Goal: Communication & Community: Answer question/provide support

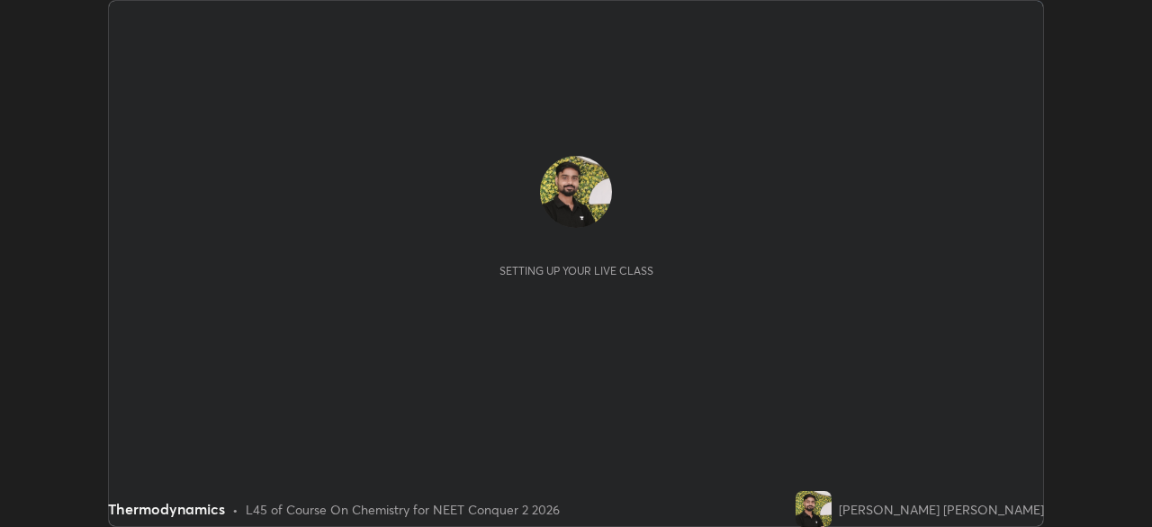
scroll to position [527, 1152]
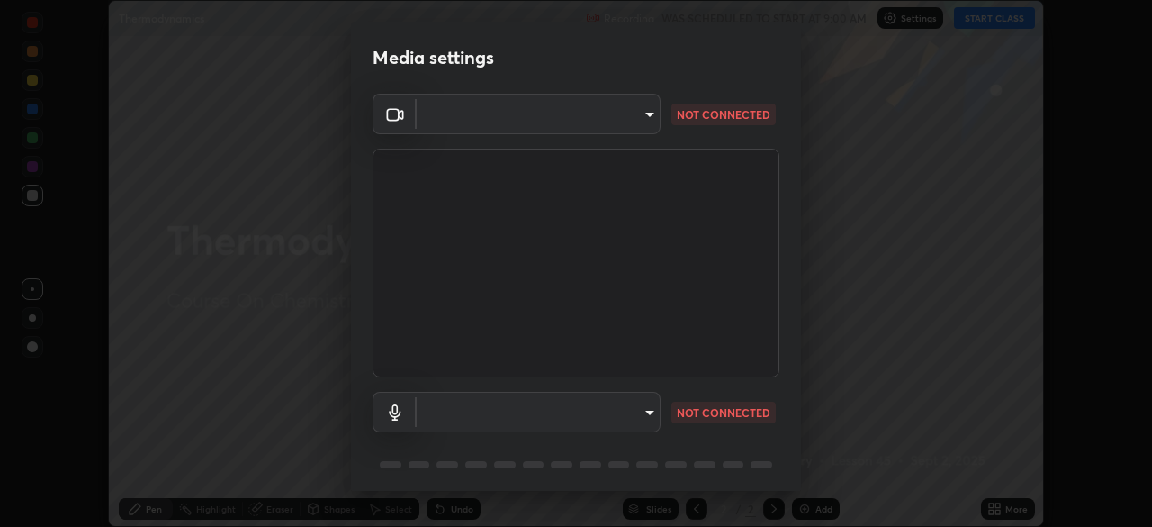
type input "948fa7bdf1557d7b90a8c57391c99ce3b3800c21834d1cf95a04e0d9860db1dc"
type input "default"
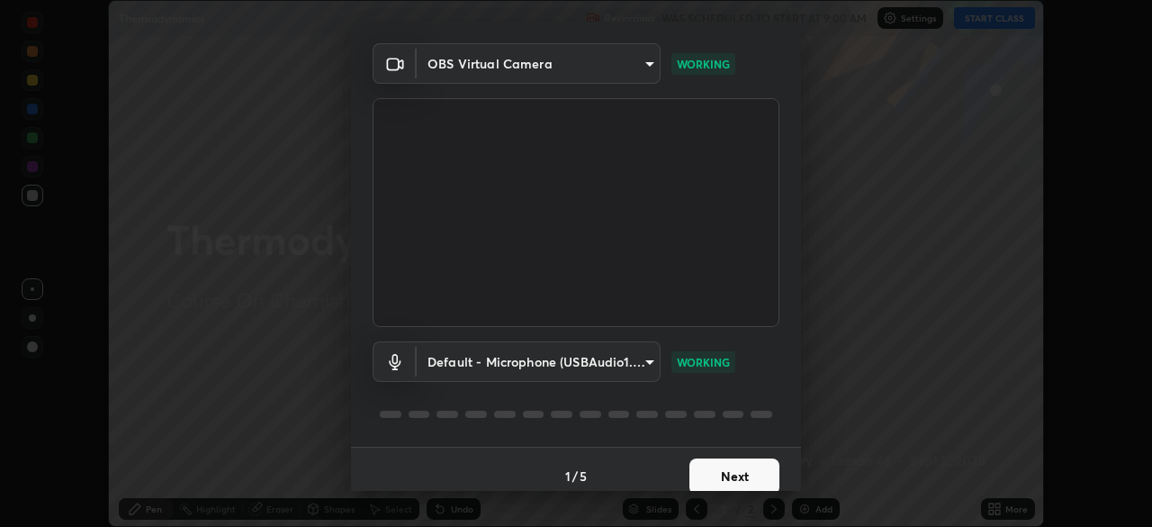
scroll to position [64, 0]
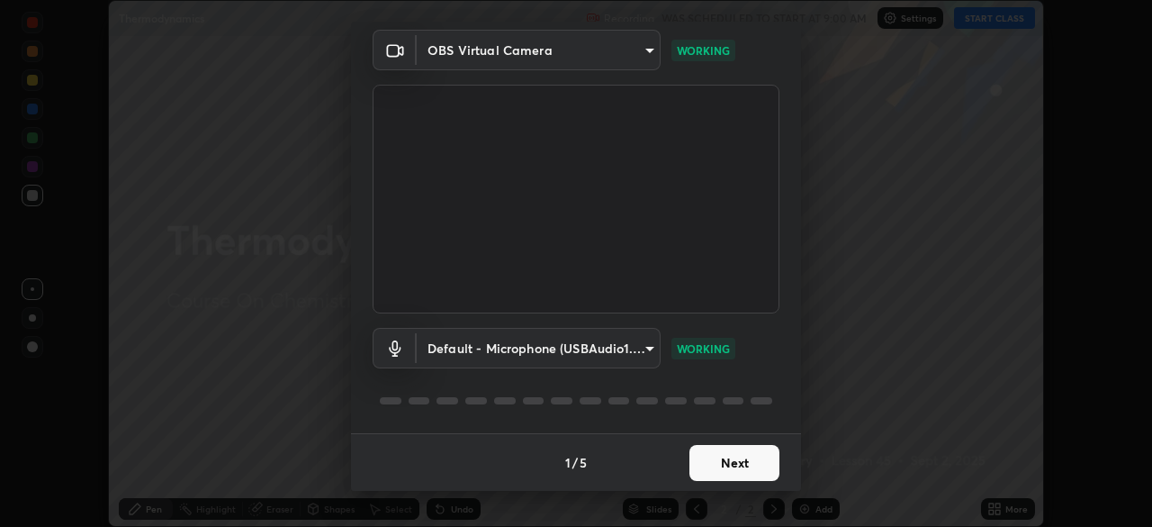
click at [741, 461] on button "Next" at bounding box center [735, 463] width 90 height 36
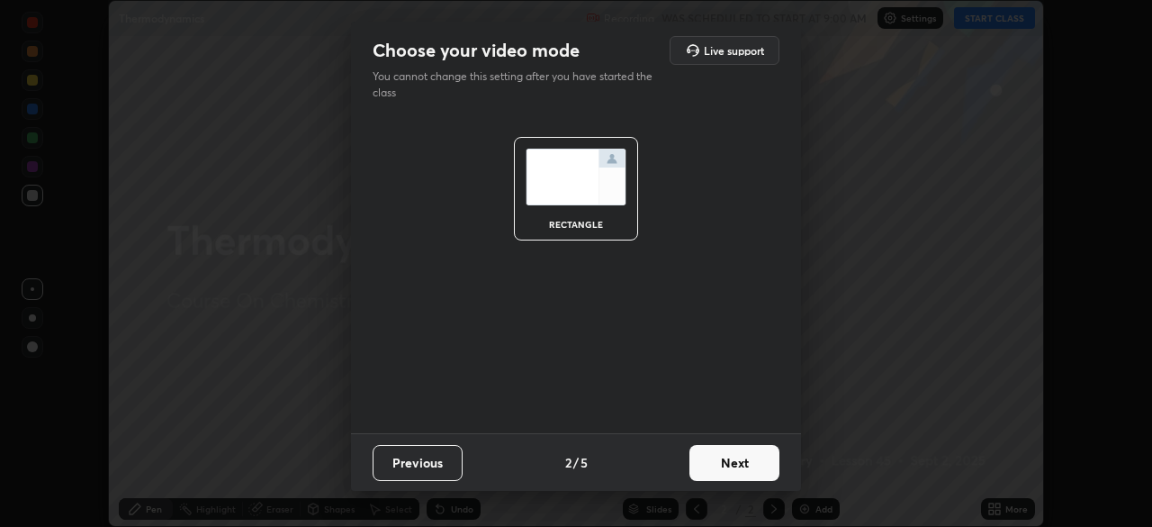
scroll to position [0, 0]
click at [741, 461] on button "Next" at bounding box center [735, 463] width 90 height 36
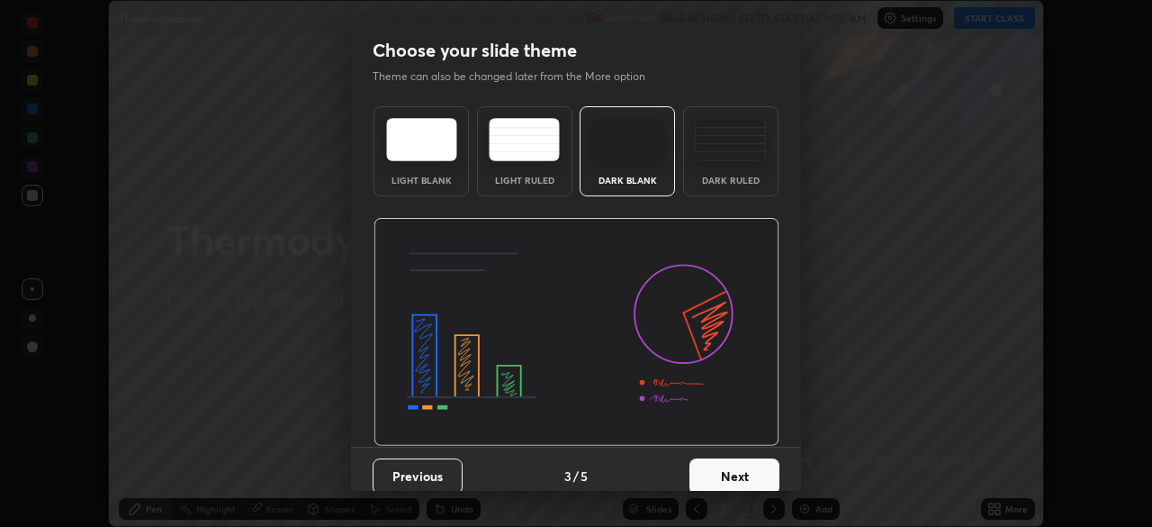
click at [745, 463] on button "Next" at bounding box center [735, 476] width 90 height 36
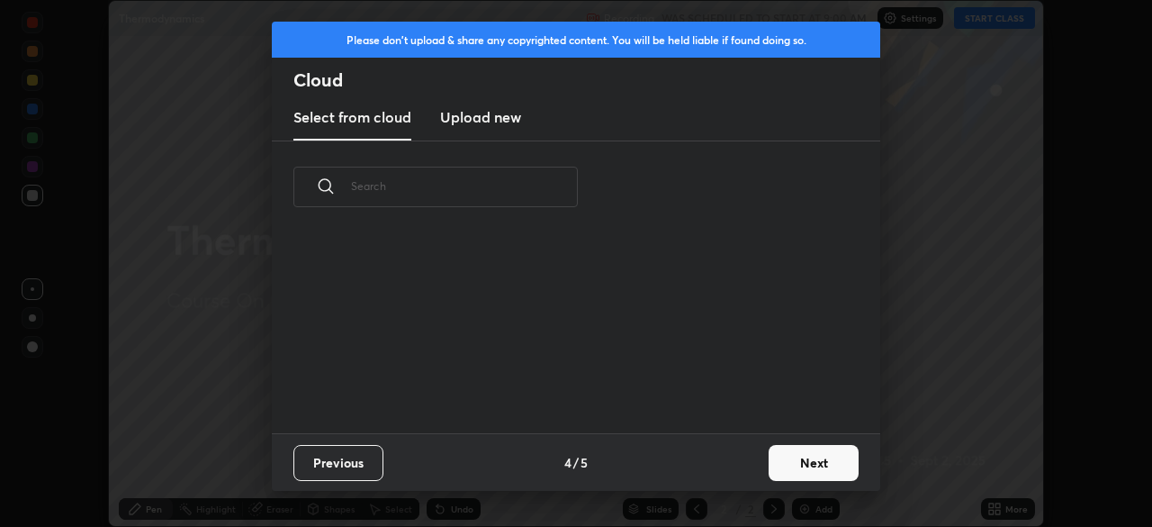
click at [749, 460] on div "Previous 4 / 5 Next" at bounding box center [576, 462] width 609 height 58
click at [800, 462] on button "Next" at bounding box center [814, 463] width 90 height 36
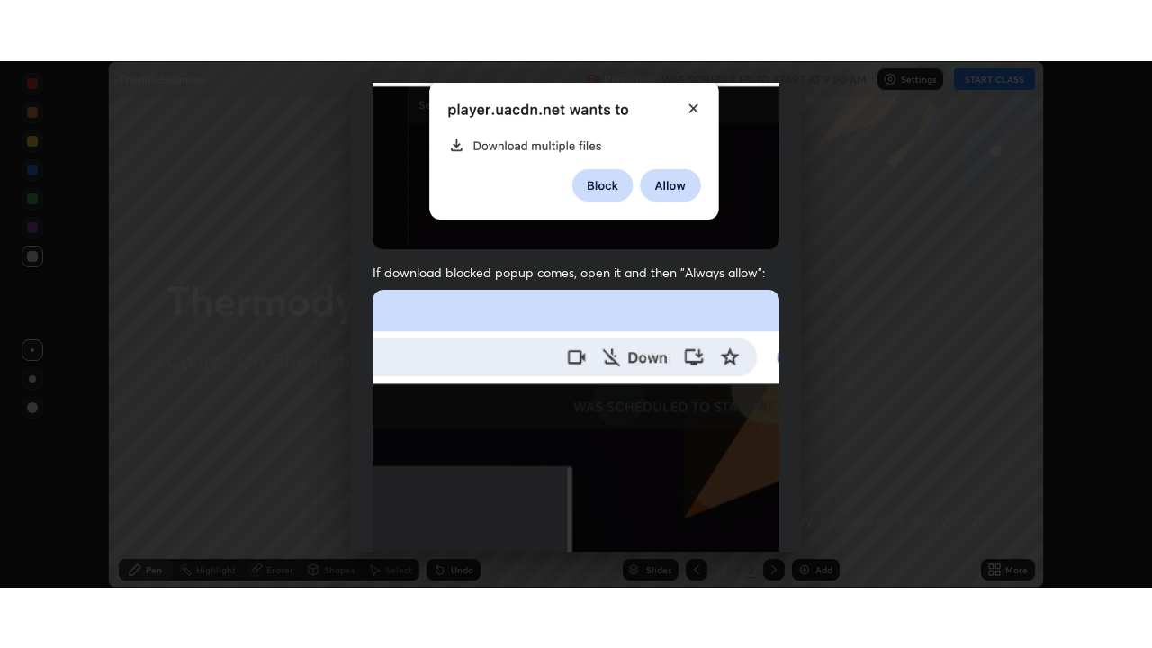
scroll to position [431, 0]
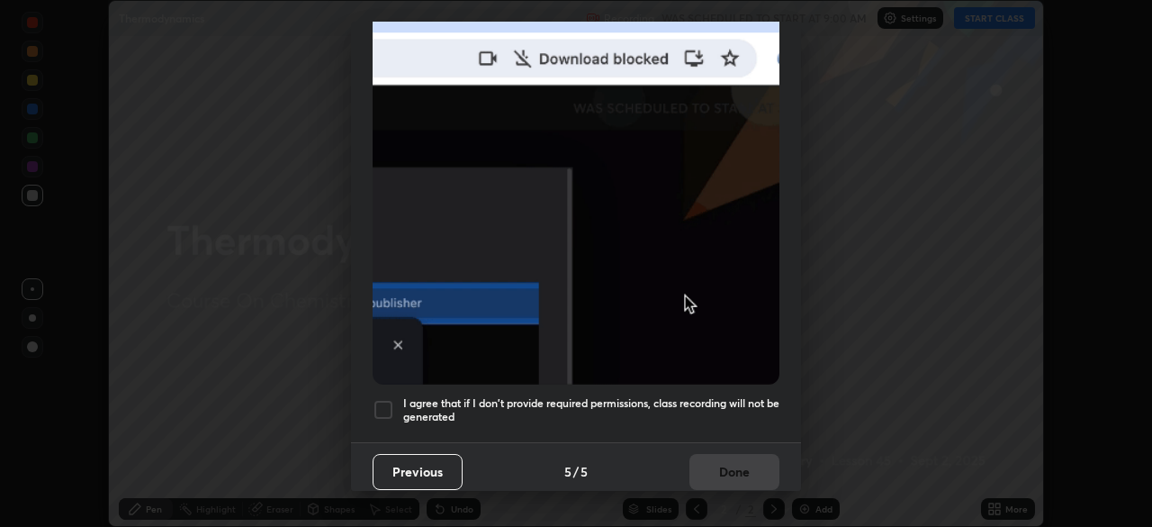
click at [381, 399] on div at bounding box center [384, 410] width 22 height 22
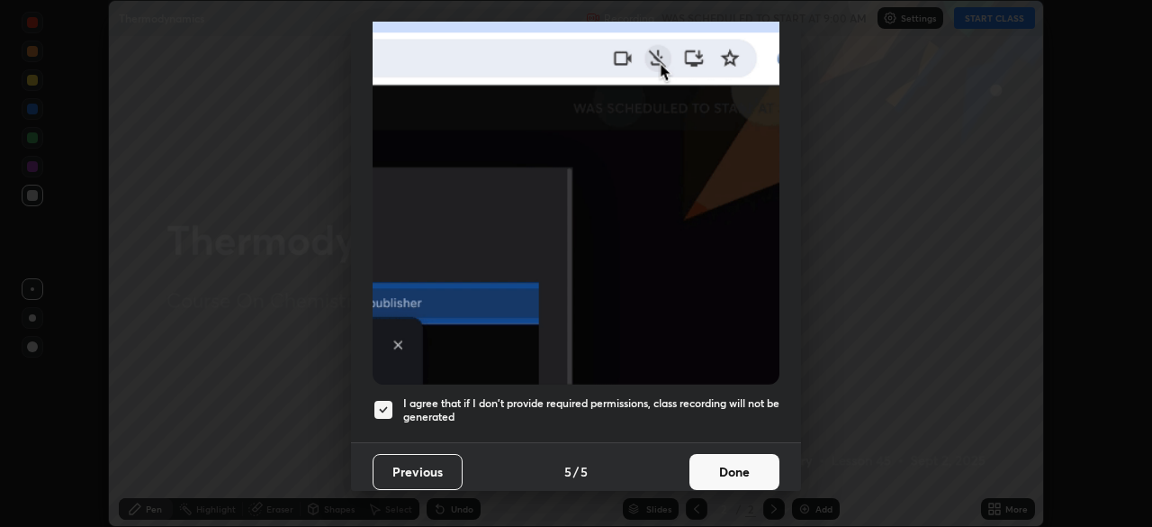
click at [718, 465] on button "Done" at bounding box center [735, 472] width 90 height 36
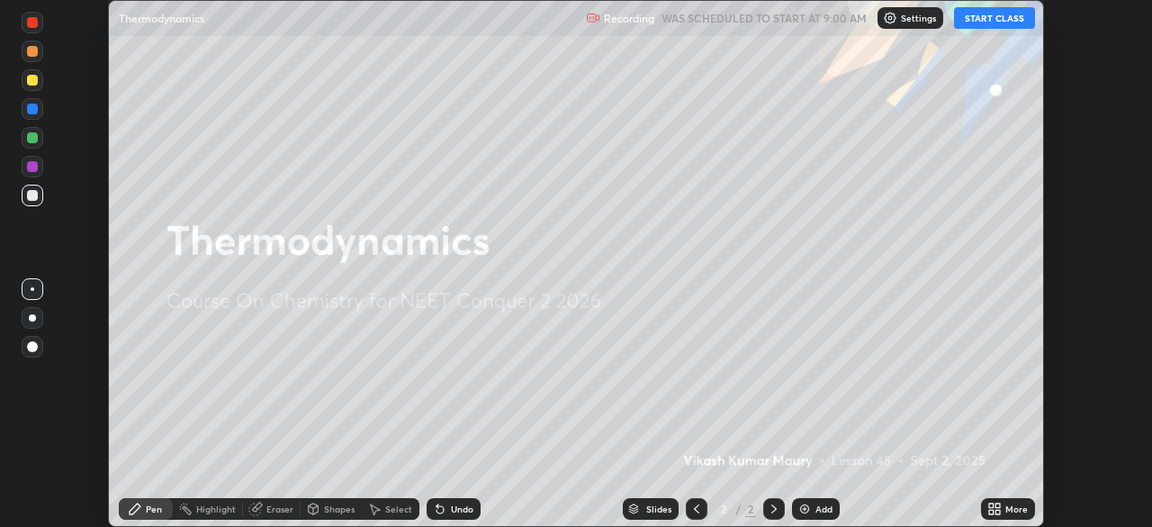
click at [998, 505] on icon at bounding box center [998, 505] width 5 height 5
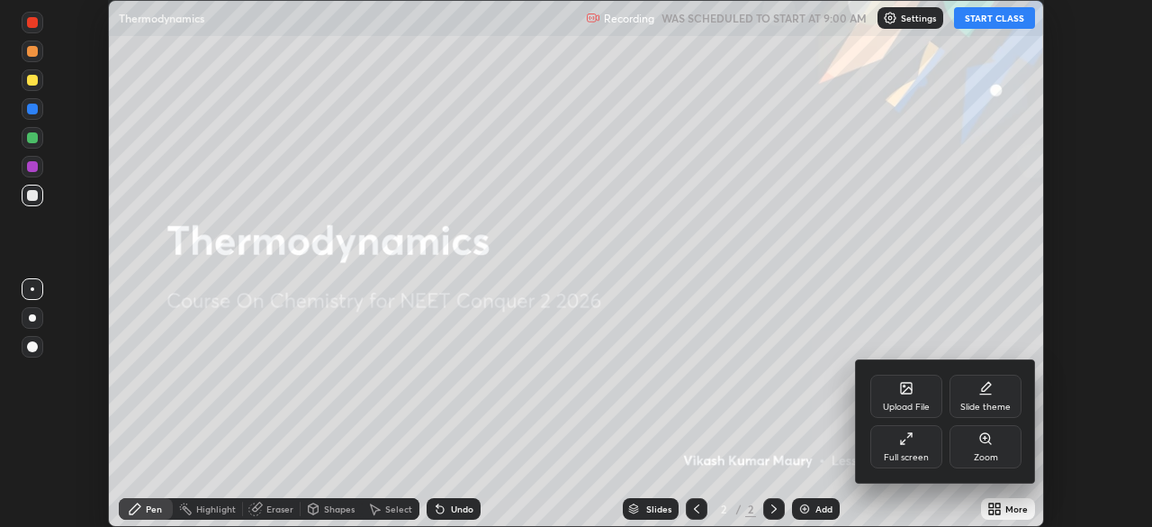
click at [902, 441] on icon at bounding box center [903, 441] width 5 height 5
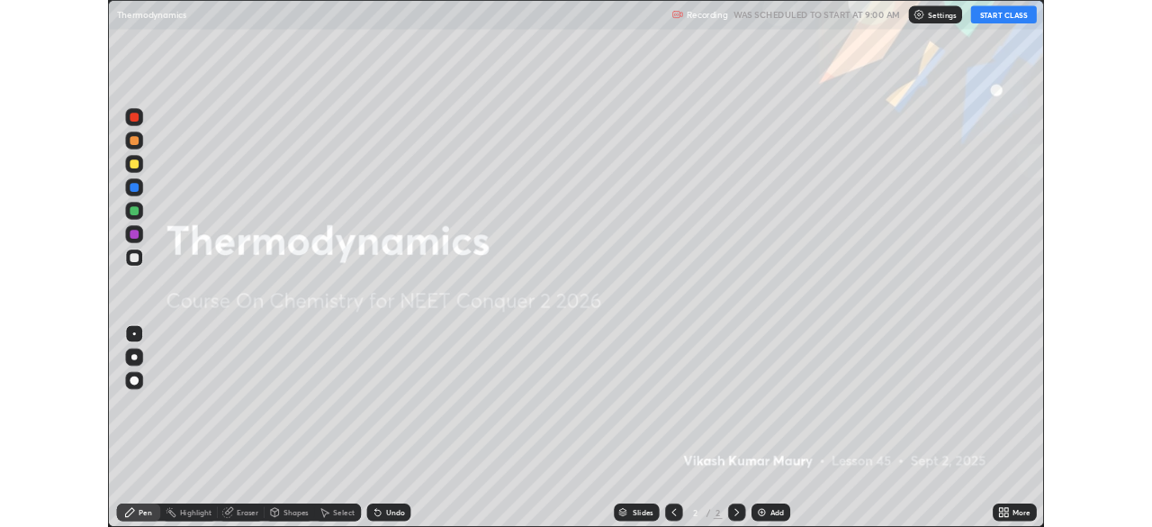
scroll to position [648, 1152]
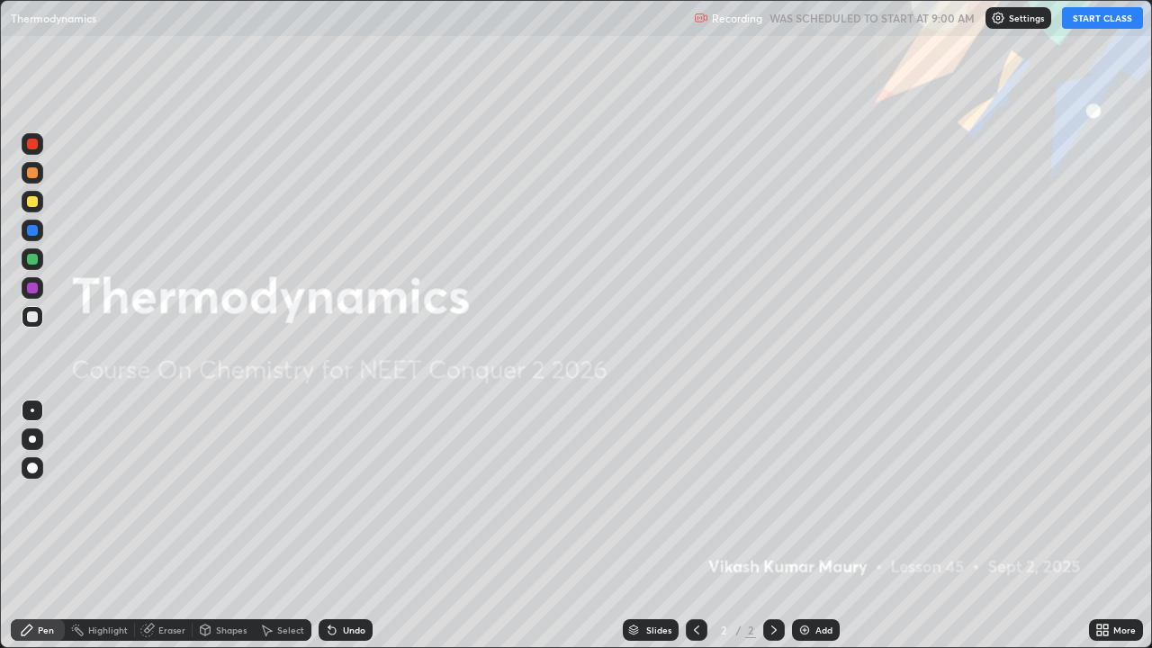
click at [1084, 22] on button "START CLASS" at bounding box center [1102, 18] width 81 height 22
click at [805, 526] on img at bounding box center [805, 630] width 14 height 14
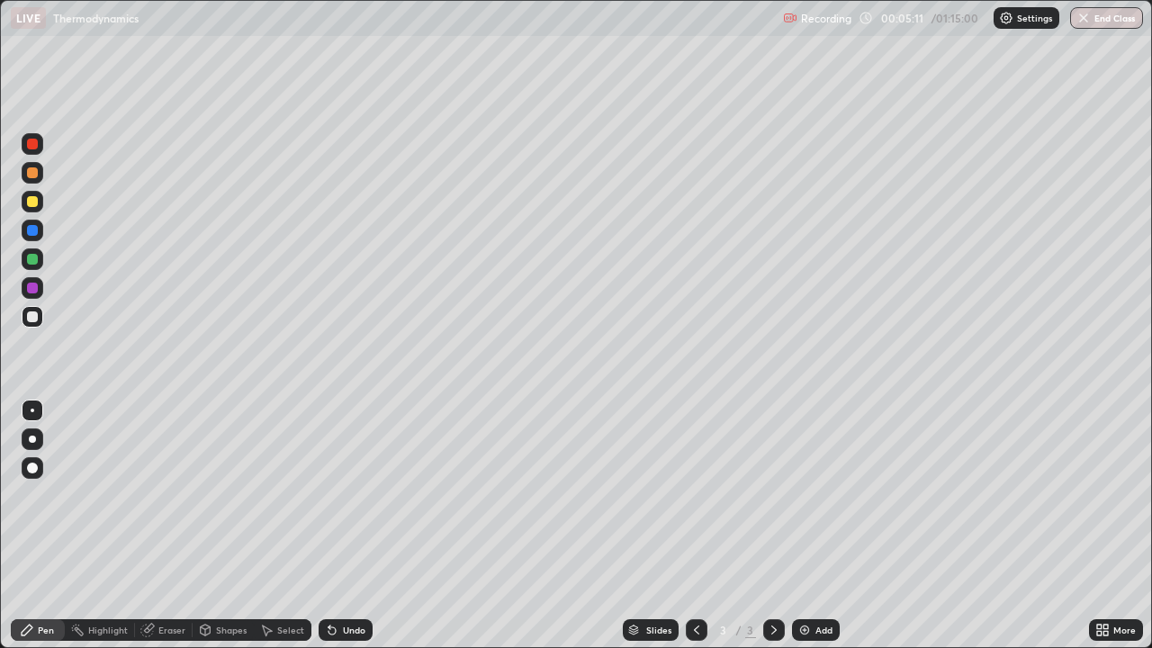
click at [802, 526] on img at bounding box center [805, 630] width 14 height 14
click at [697, 526] on icon at bounding box center [697, 630] width 14 height 14
click at [772, 526] on icon at bounding box center [774, 630] width 14 height 14
click at [700, 526] on div at bounding box center [697, 630] width 22 height 22
click at [775, 526] on icon at bounding box center [774, 630] width 14 height 14
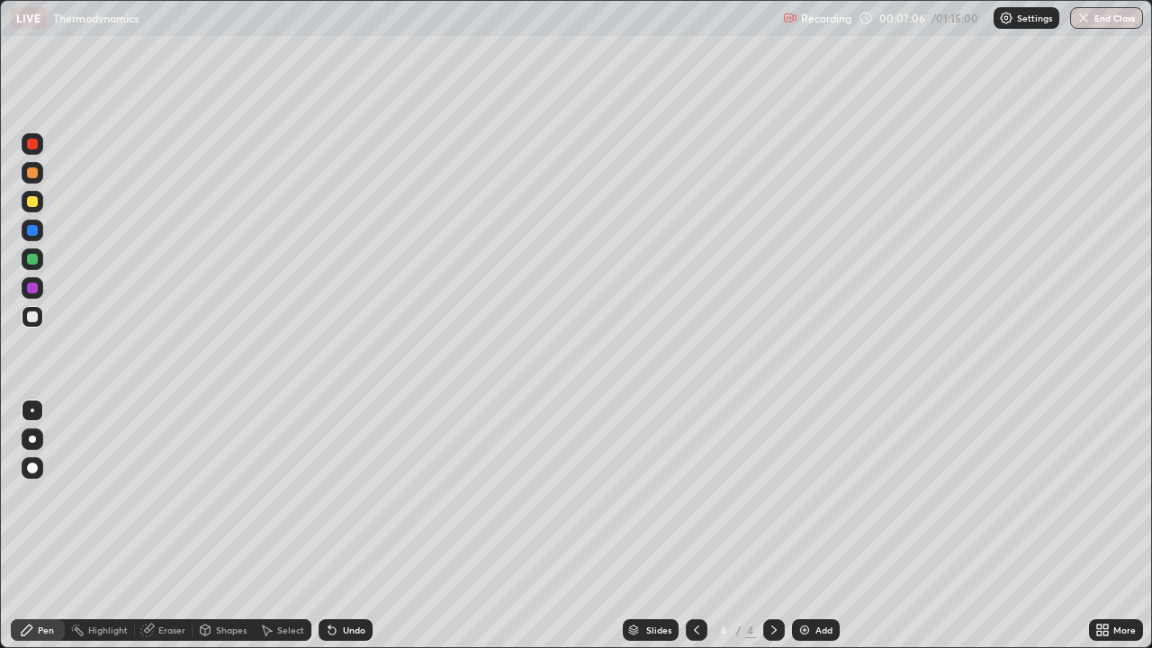
click at [694, 526] on icon at bounding box center [696, 630] width 5 height 9
click at [772, 526] on icon at bounding box center [774, 630] width 14 height 14
click at [767, 526] on icon at bounding box center [774, 630] width 14 height 14
click at [803, 526] on img at bounding box center [805, 630] width 14 height 14
click at [800, 526] on img at bounding box center [805, 630] width 14 height 14
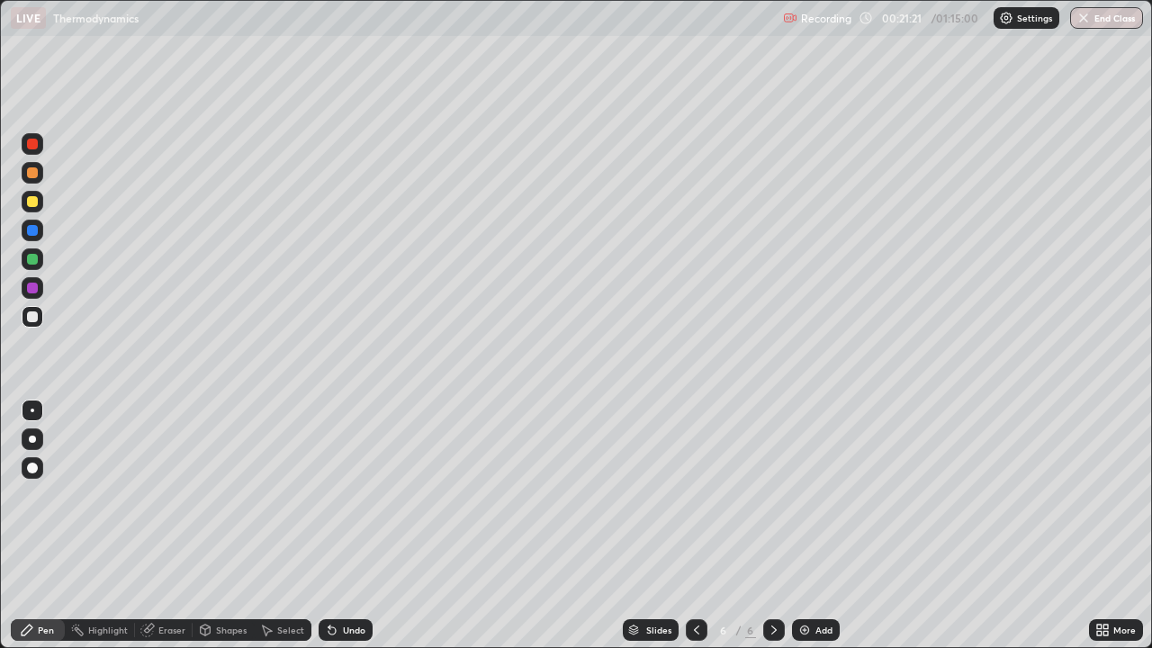
click at [817, 526] on div "Add" at bounding box center [824, 630] width 17 height 9
click at [693, 526] on icon at bounding box center [697, 630] width 14 height 14
click at [774, 526] on icon at bounding box center [774, 630] width 14 height 14
click at [1106, 526] on icon at bounding box center [1106, 633] width 5 height 5
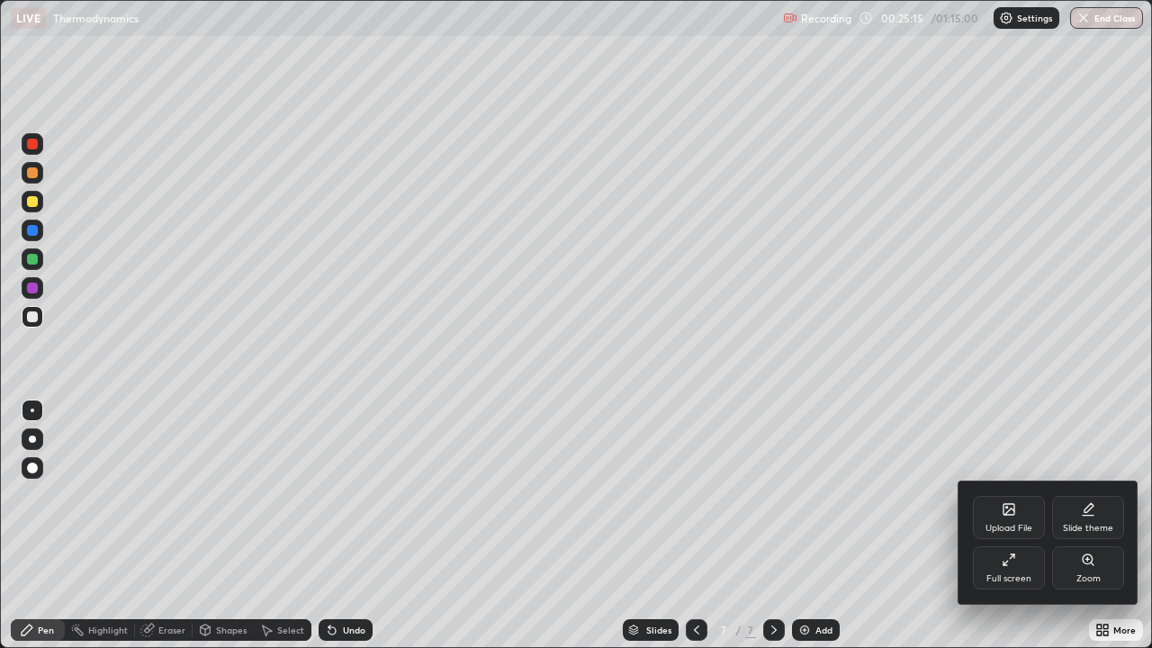
click at [1008, 526] on icon at bounding box center [1009, 560] width 14 height 14
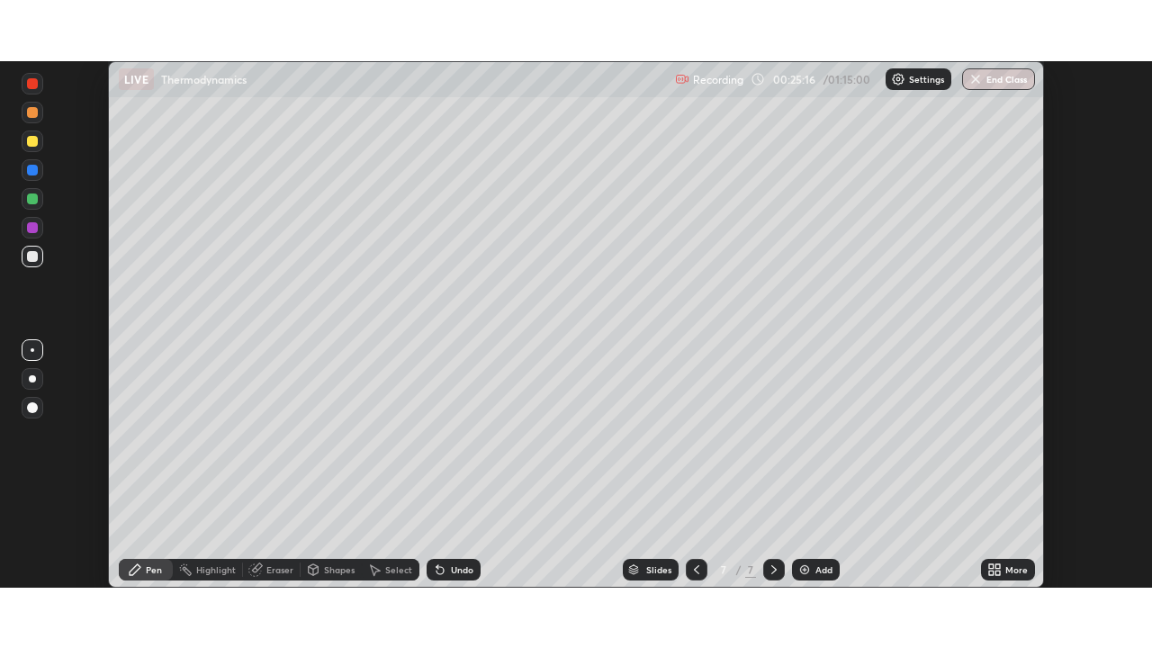
scroll to position [89507, 88882]
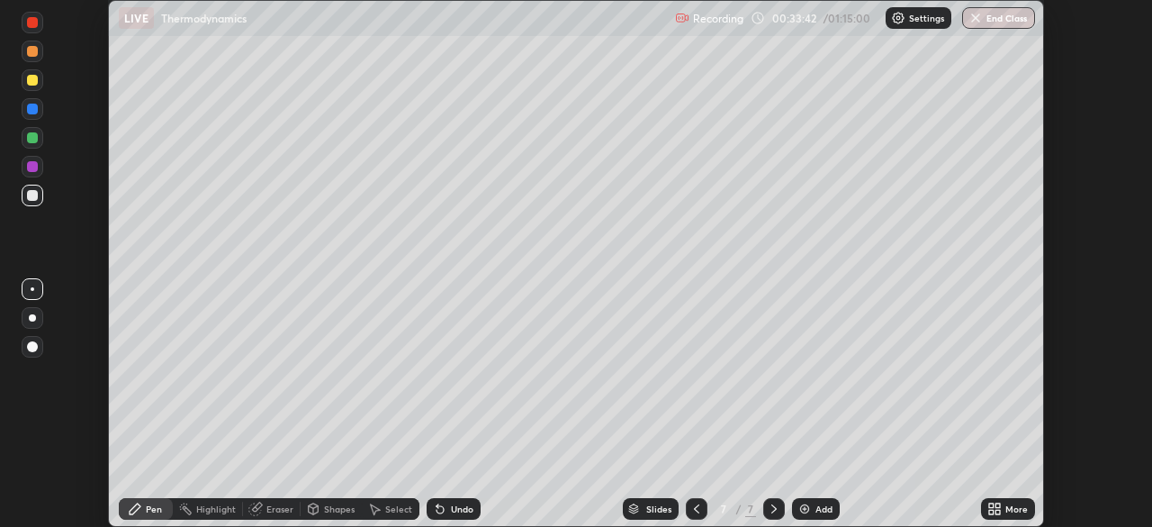
click at [1017, 510] on div "More" at bounding box center [1017, 508] width 23 height 9
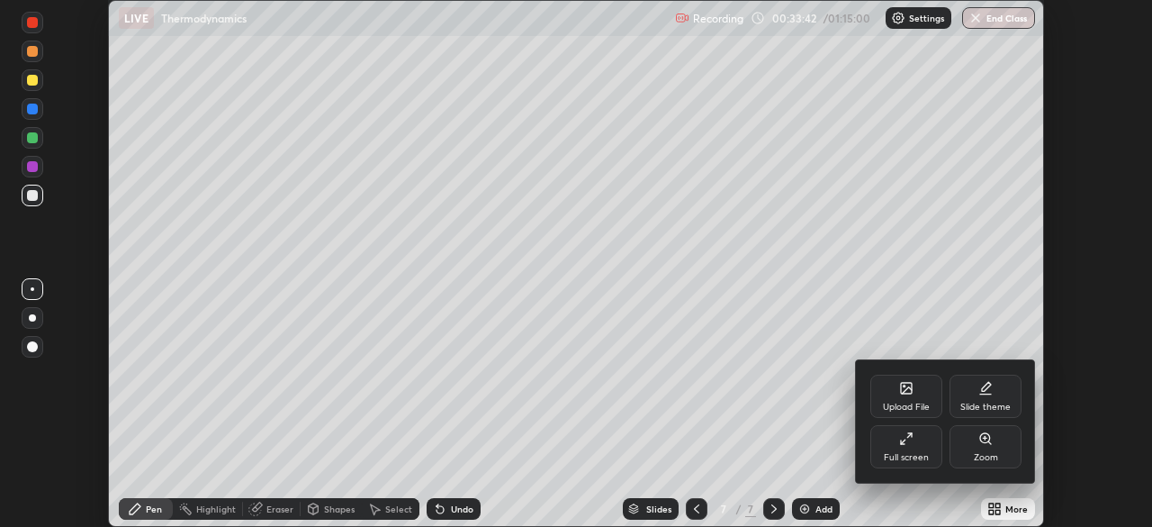
click at [908, 444] on icon at bounding box center [906, 438] width 14 height 14
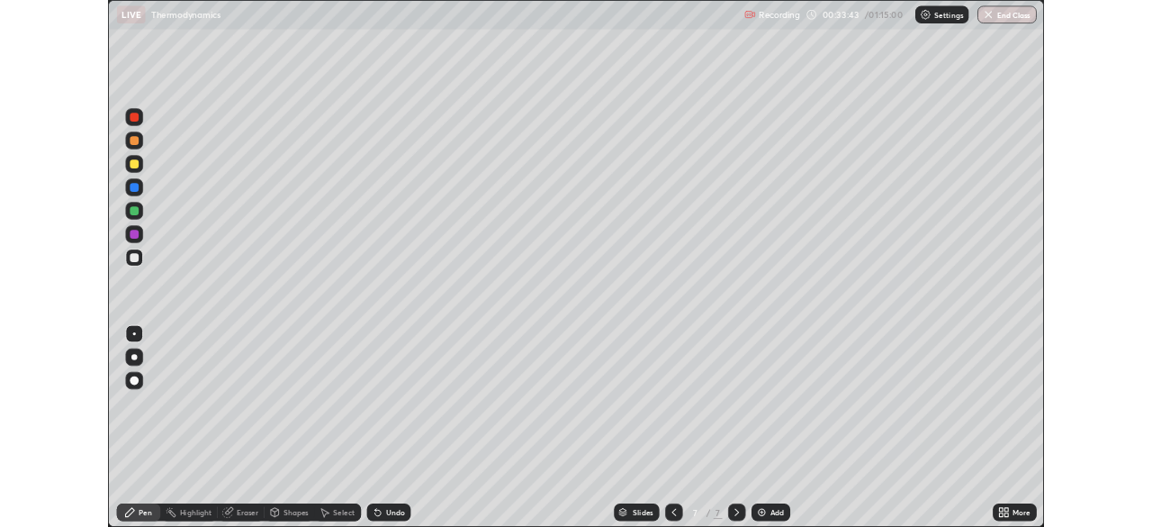
scroll to position [648, 1152]
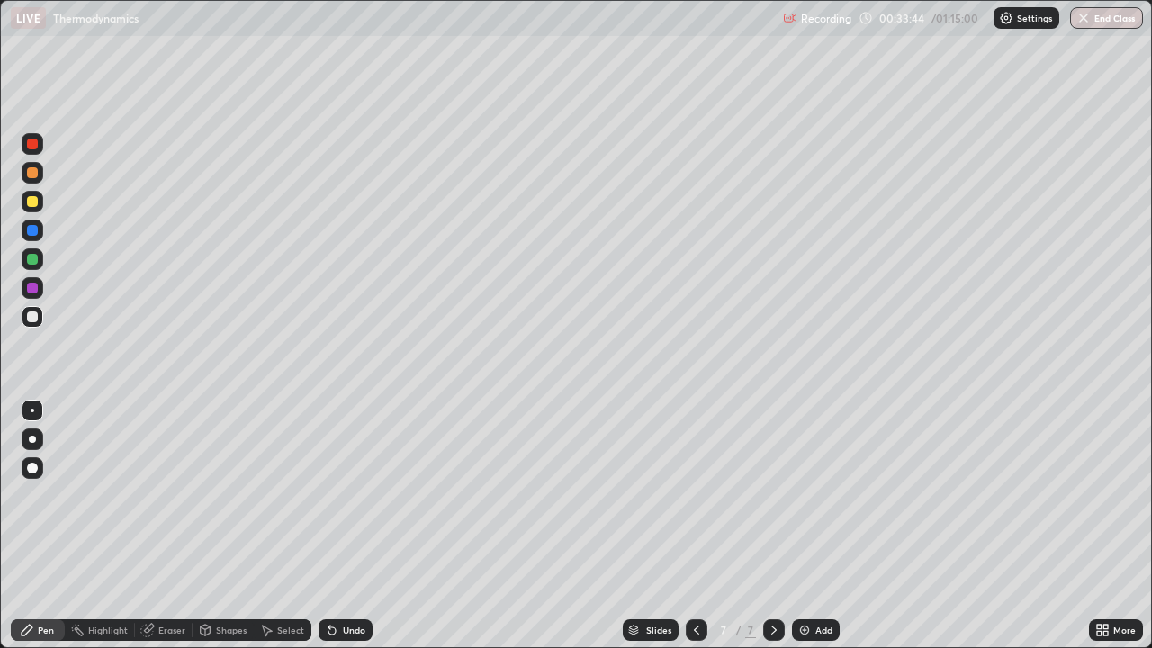
click at [818, 526] on div "Add" at bounding box center [824, 630] width 17 height 9
click at [816, 526] on div "Add" at bounding box center [824, 630] width 17 height 9
click at [167, 526] on div "Eraser" at bounding box center [164, 630] width 58 height 22
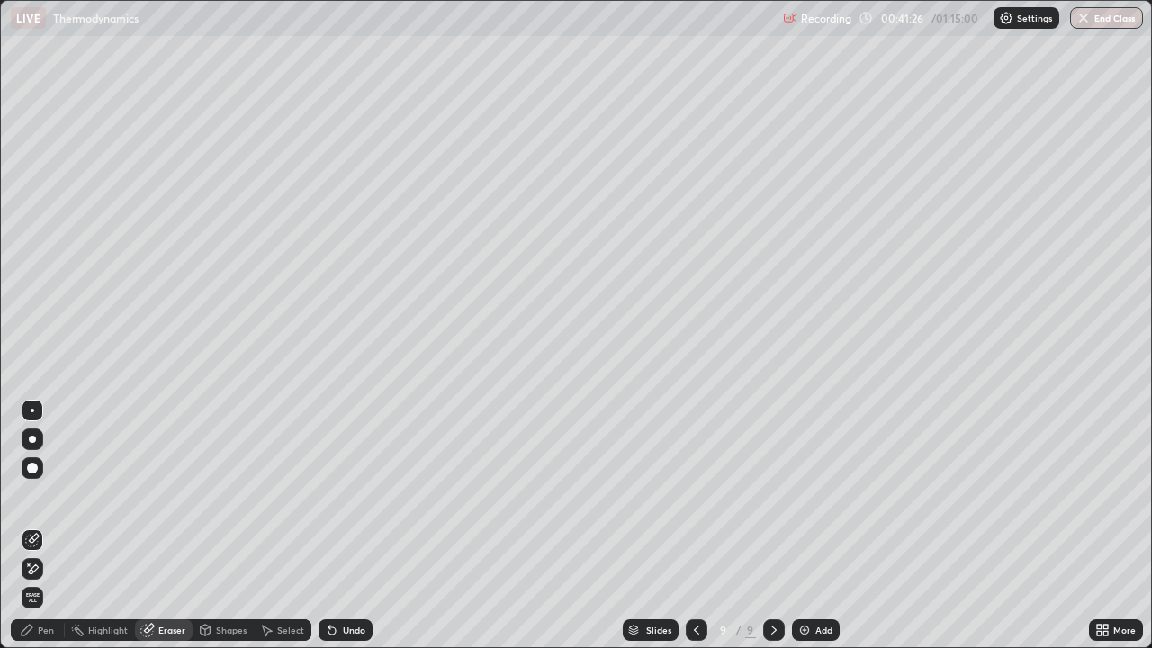
click at [41, 526] on div "Pen" at bounding box center [38, 630] width 54 height 22
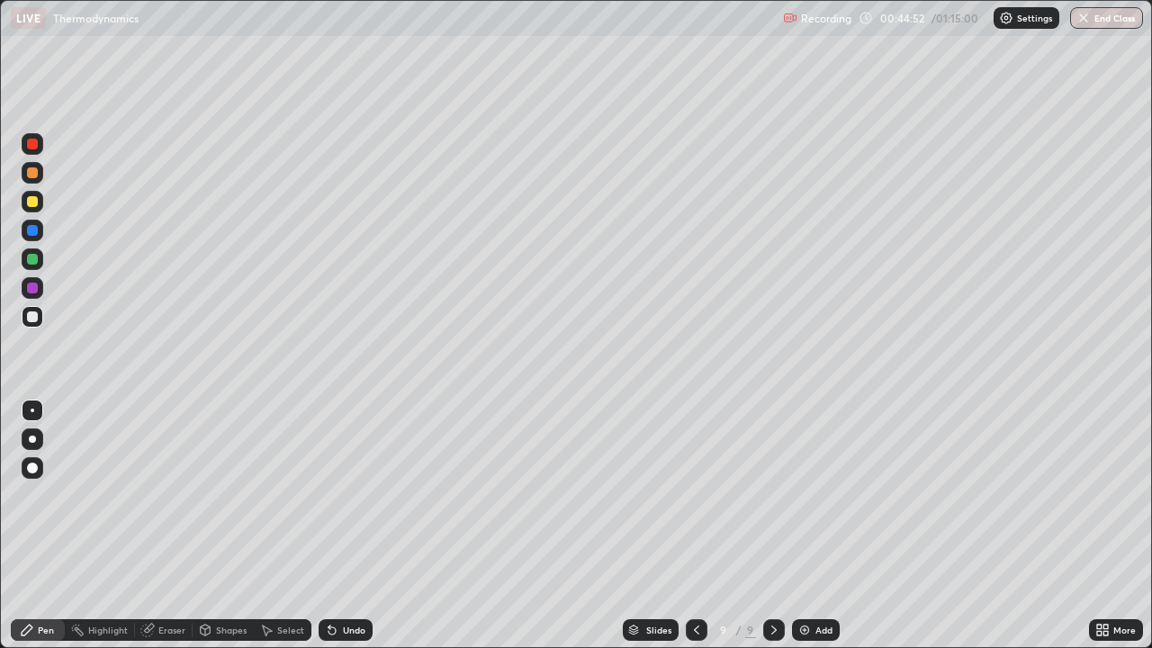
click at [773, 526] on icon at bounding box center [774, 630] width 14 height 14
click at [816, 526] on div "Add" at bounding box center [824, 630] width 17 height 9
click at [691, 526] on div at bounding box center [696, 630] width 22 height 22
click at [696, 526] on icon at bounding box center [696, 630] width 14 height 14
click at [779, 526] on icon at bounding box center [774, 630] width 14 height 14
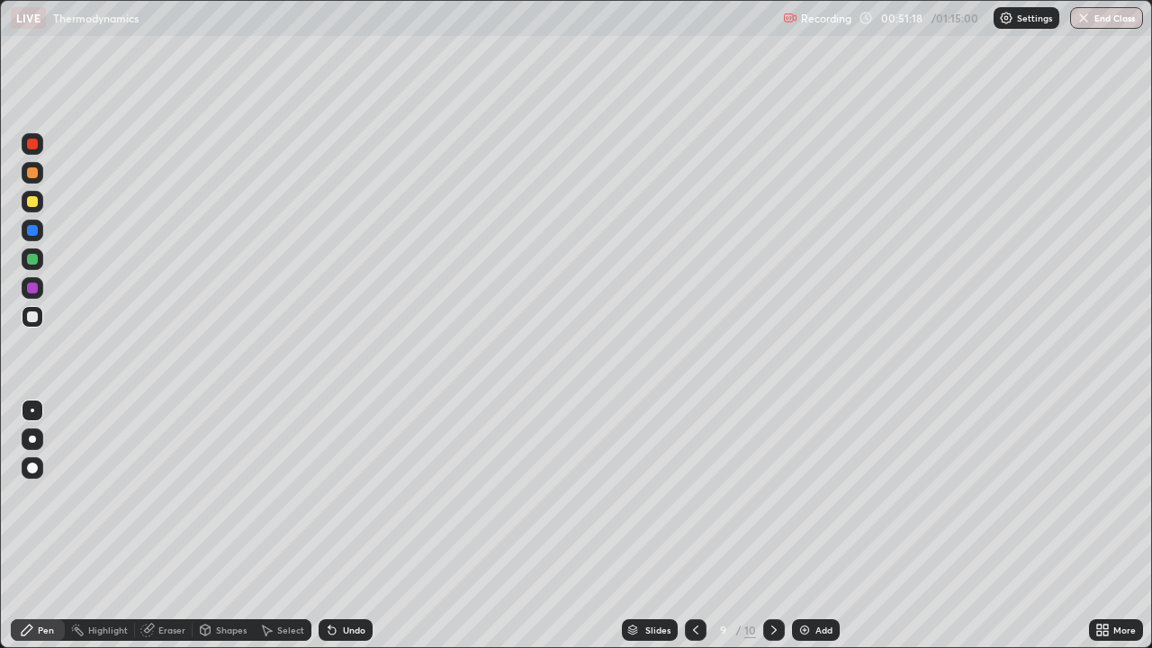
click at [772, 526] on icon at bounding box center [774, 630] width 14 height 14
click at [816, 526] on div "Add" at bounding box center [824, 630] width 17 height 9
click at [773, 526] on icon at bounding box center [774, 630] width 14 height 14
click at [812, 526] on div "Add" at bounding box center [816, 630] width 48 height 22
click at [816, 526] on div "Add" at bounding box center [824, 630] width 17 height 9
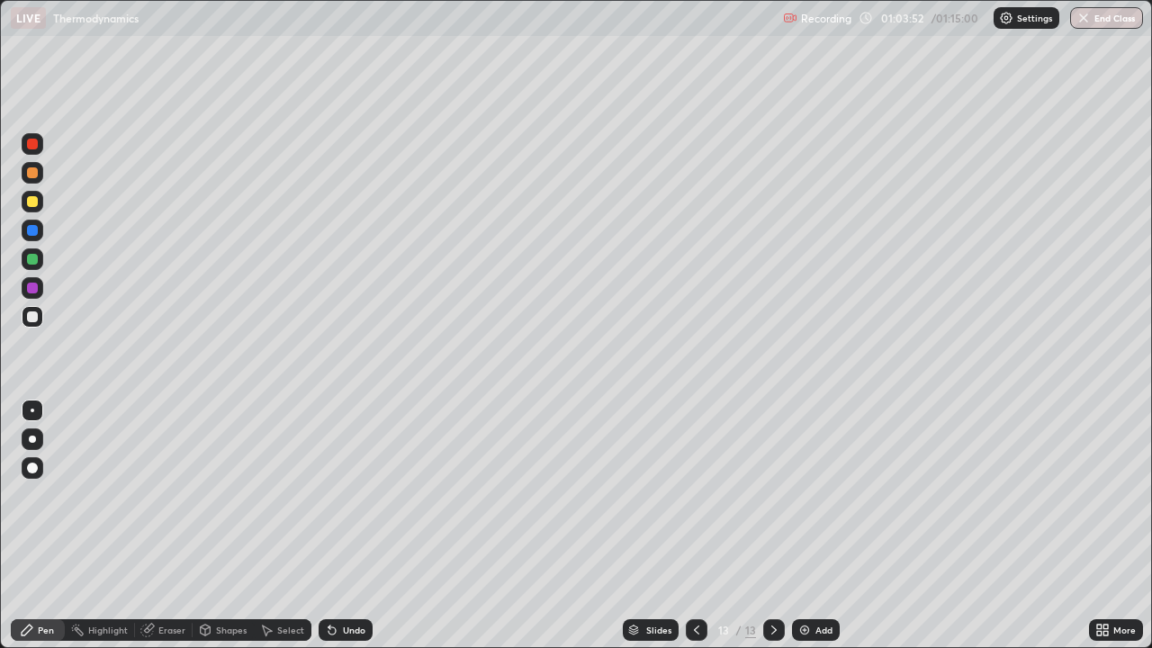
click at [166, 526] on div "Eraser" at bounding box center [171, 630] width 27 height 9
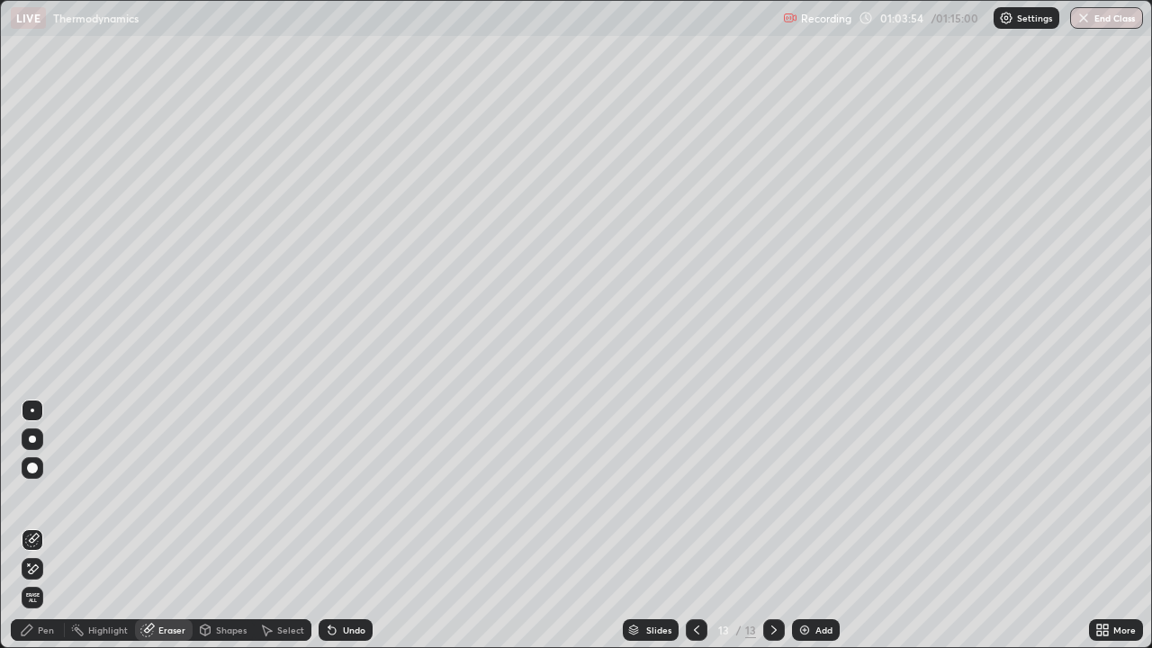
click at [48, 526] on div "Pen" at bounding box center [46, 630] width 16 height 9
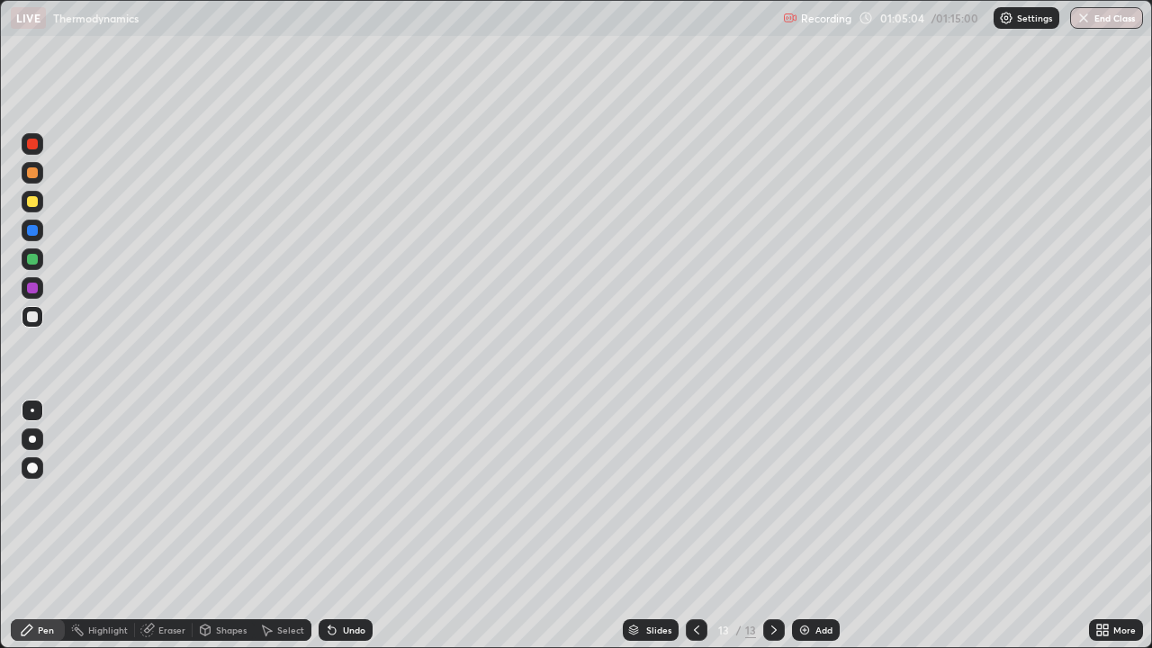
click at [169, 526] on div "Eraser" at bounding box center [171, 630] width 27 height 9
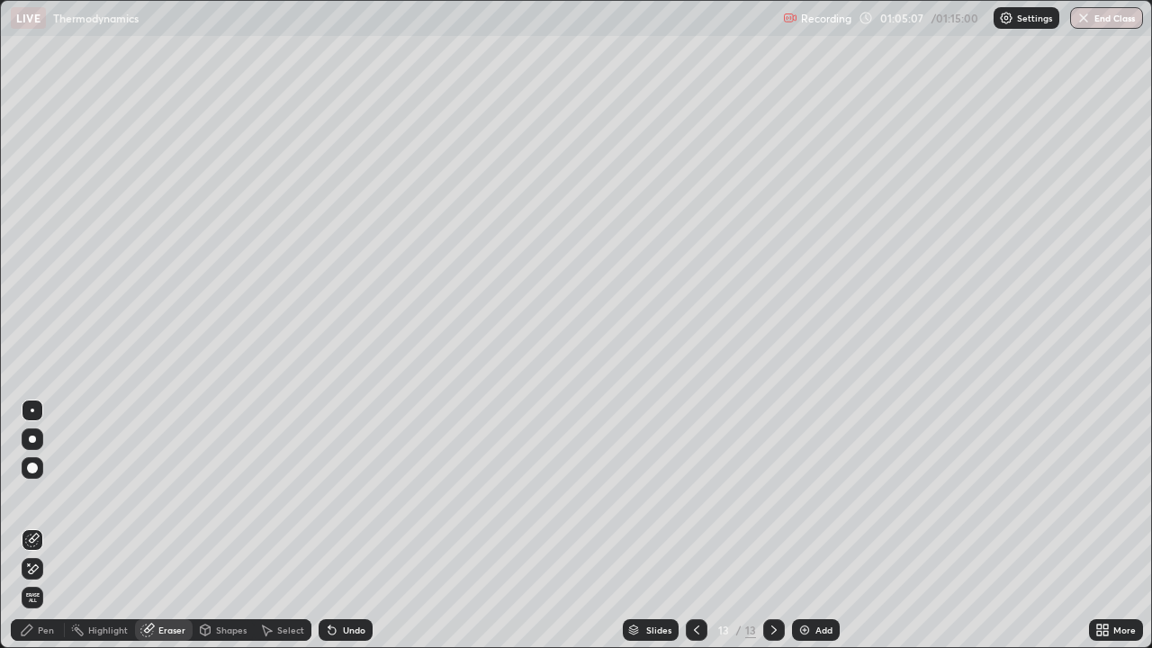
click at [53, 526] on div "Pen" at bounding box center [46, 630] width 16 height 9
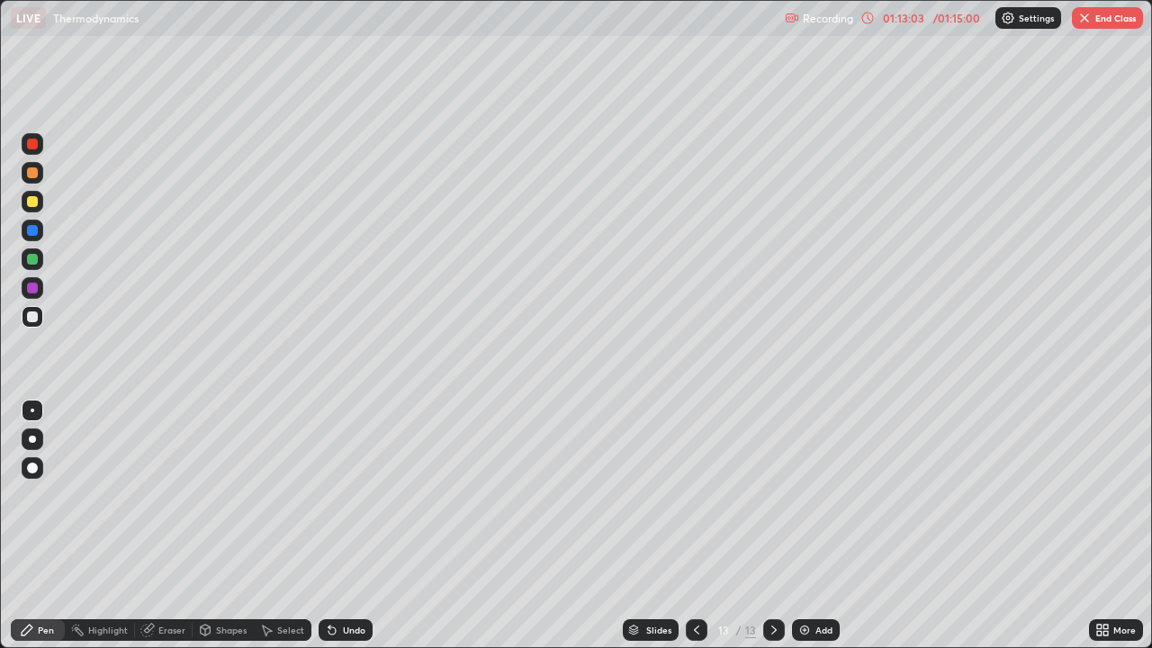
click at [1092, 16] on button "End Class" at bounding box center [1107, 18] width 71 height 22
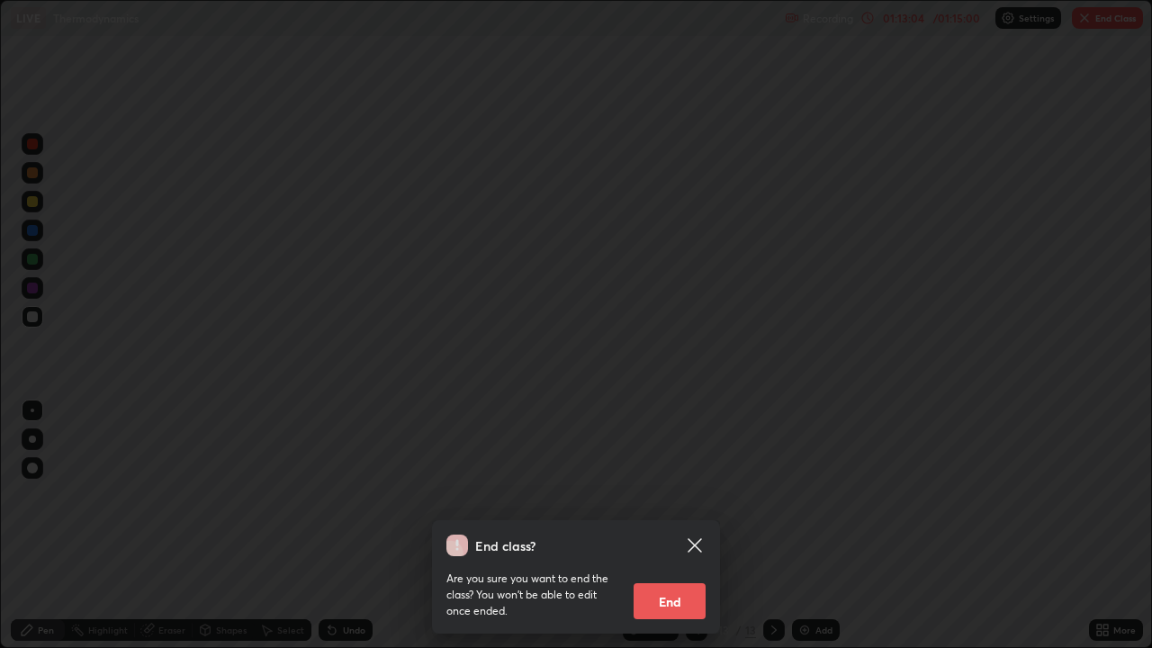
click at [668, 526] on button "End" at bounding box center [670, 601] width 72 height 36
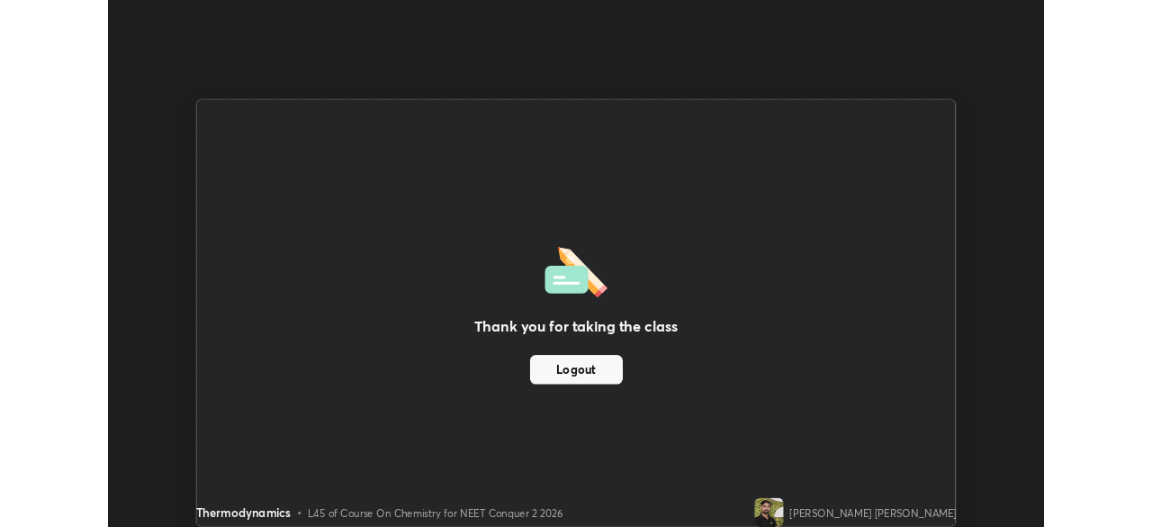
scroll to position [89507, 88882]
